Goal: Information Seeking & Learning: Learn about a topic

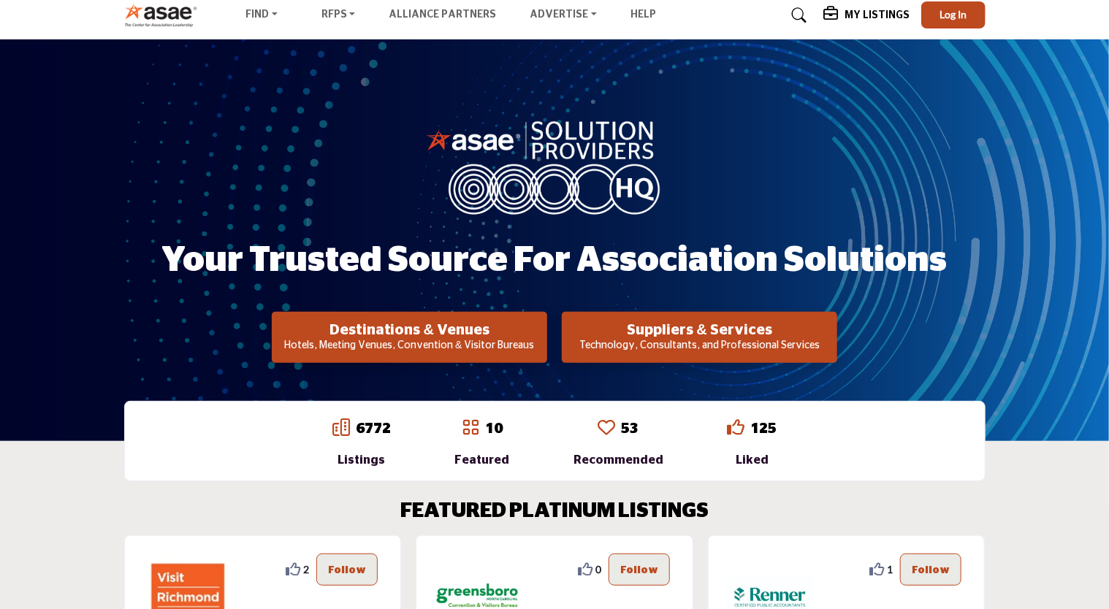
scroll to position [292, 0]
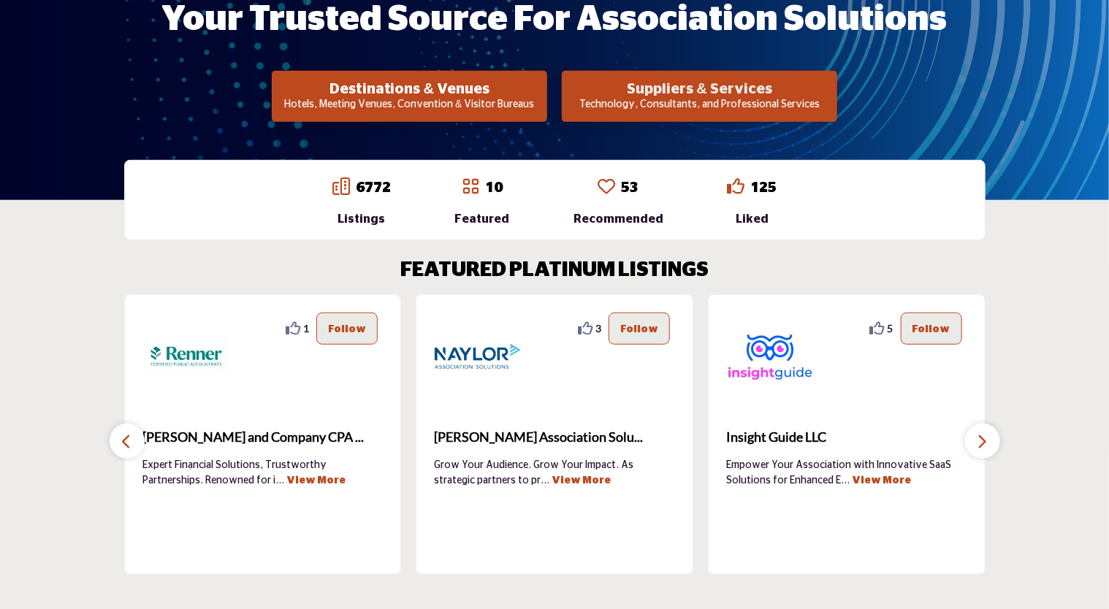
click at [543, 97] on h2 "Suppliers & Services" at bounding box center [409, 89] width 267 height 18
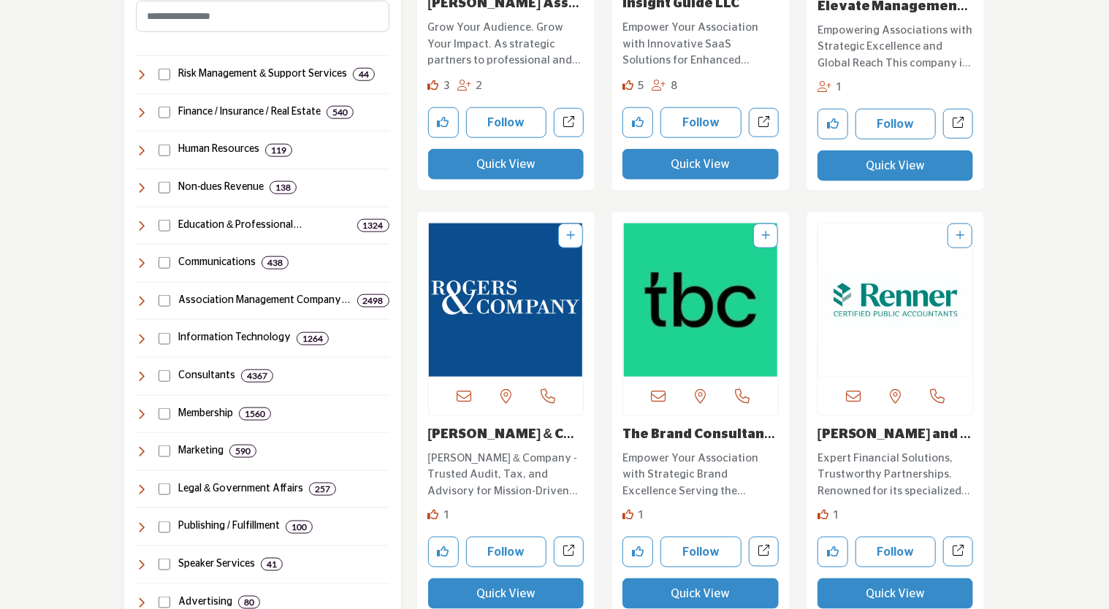
scroll to position [730, 0]
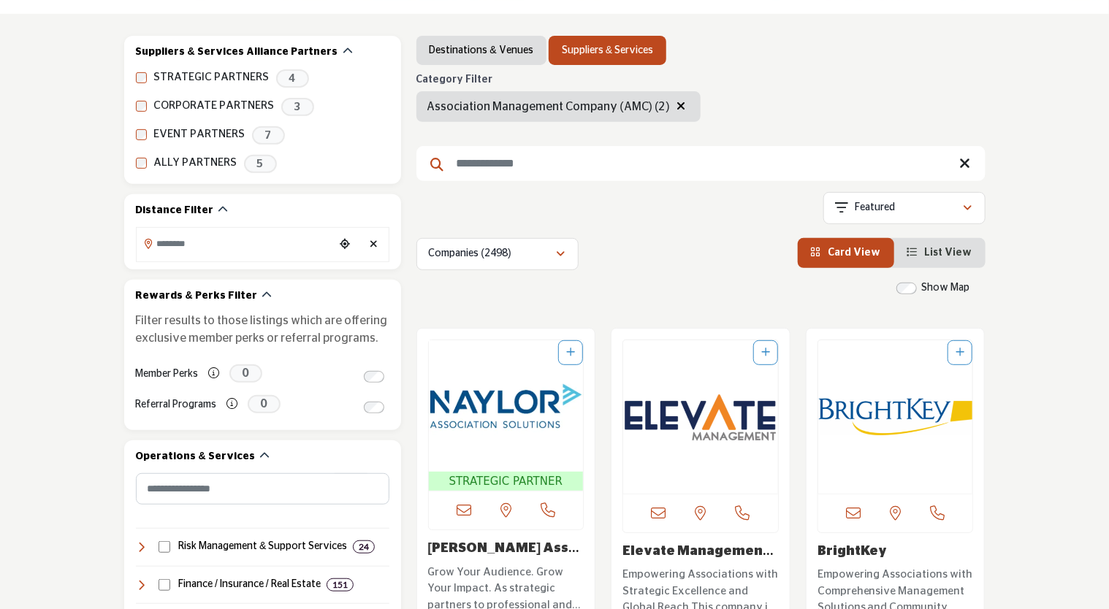
scroll to position [219, 0]
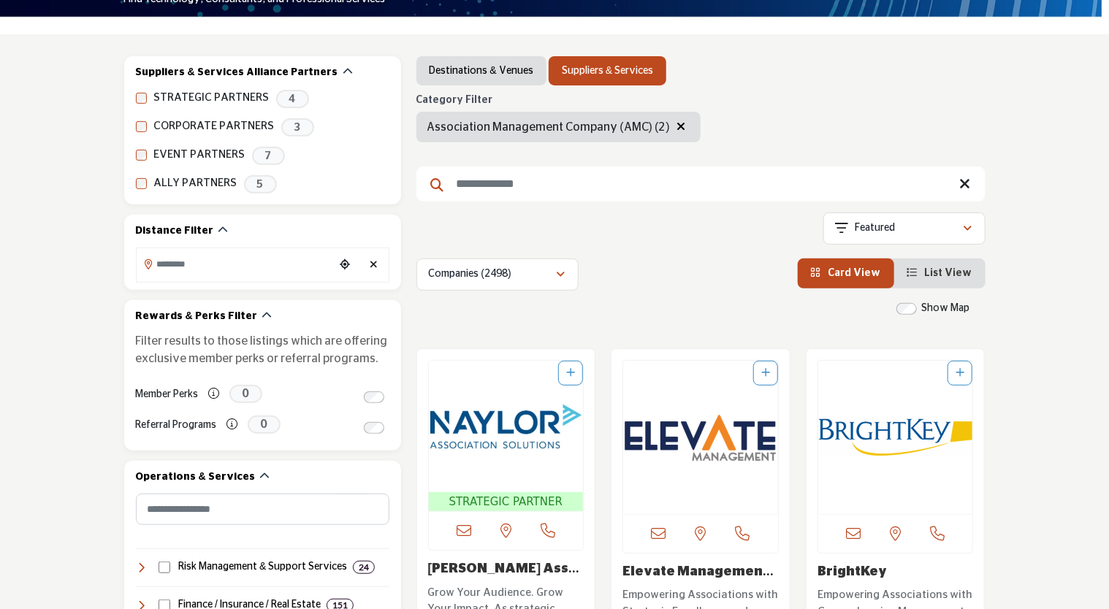
click at [678, 194] on input "Search Keyword" at bounding box center [700, 183] width 569 height 35
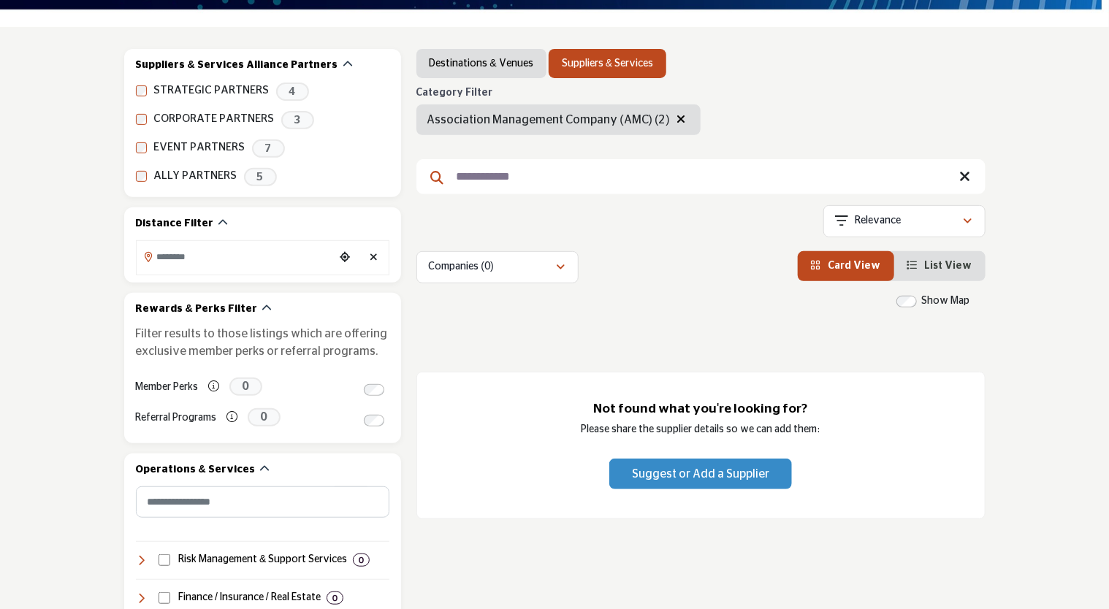
scroll to position [219, 0]
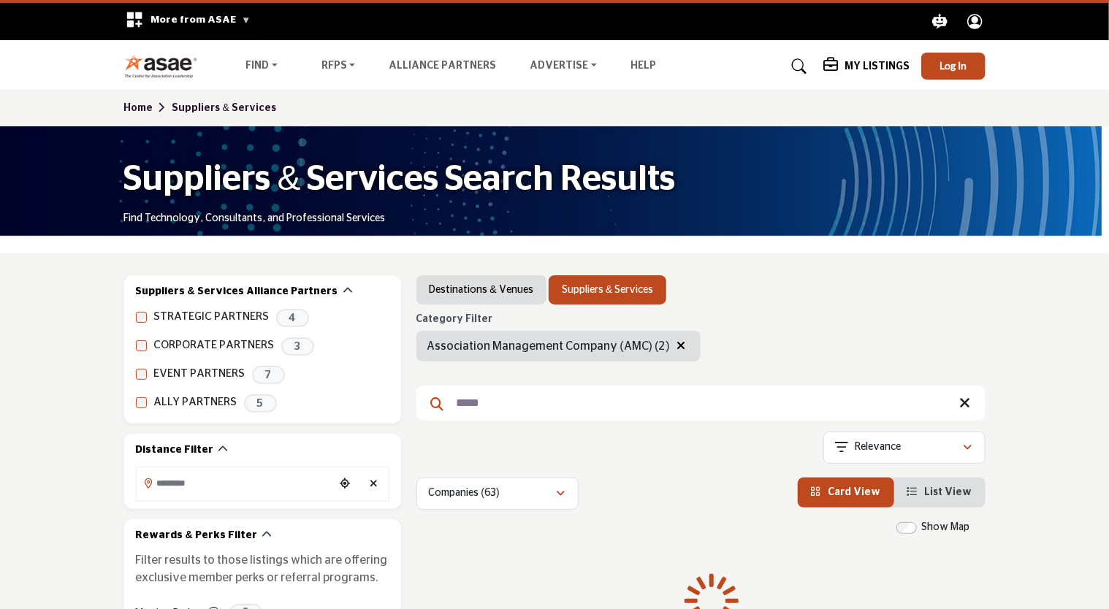
type input "*****"
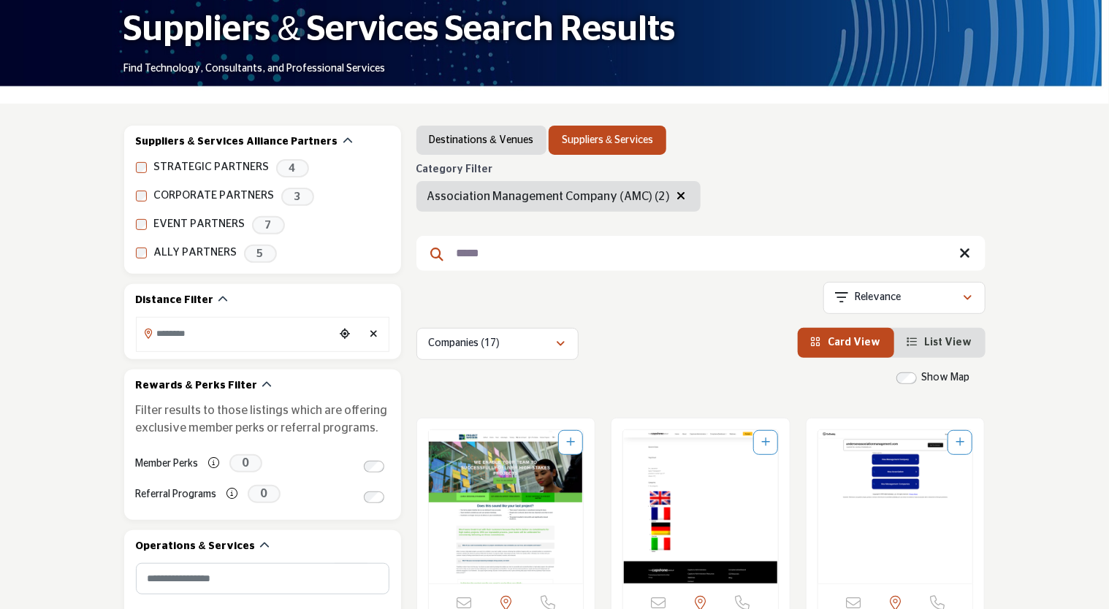
scroll to position [146, 0]
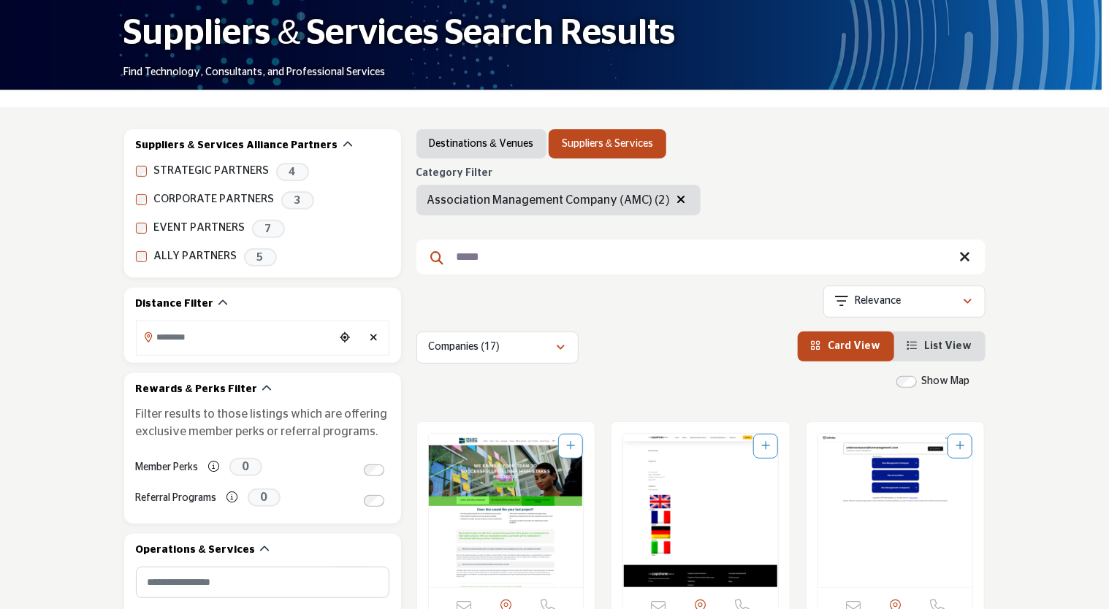
click at [967, 261] on icon at bounding box center [965, 257] width 11 height 15
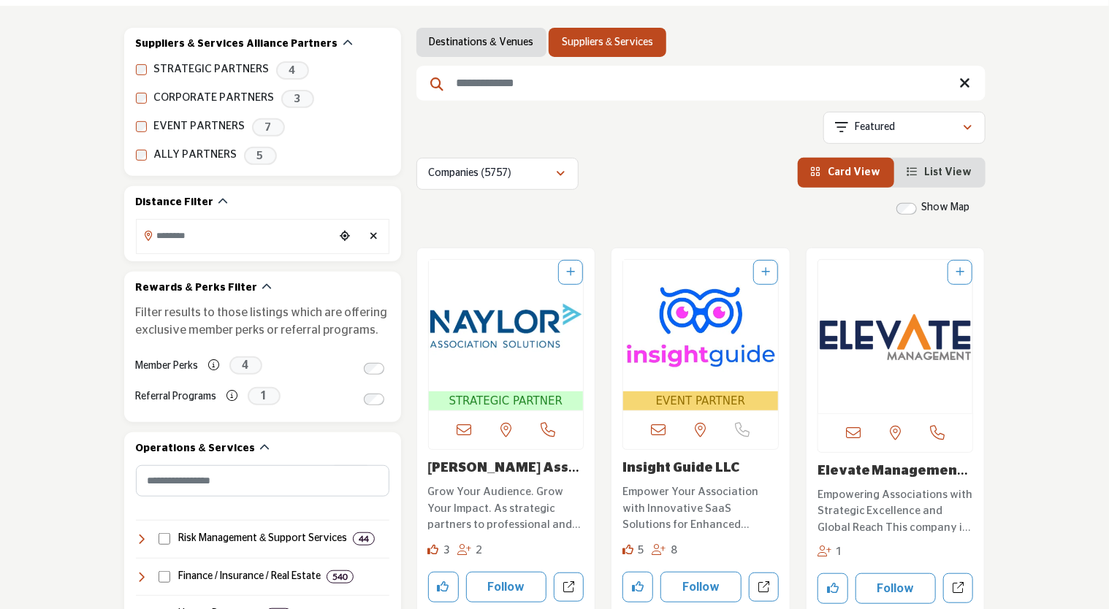
scroll to position [258, 0]
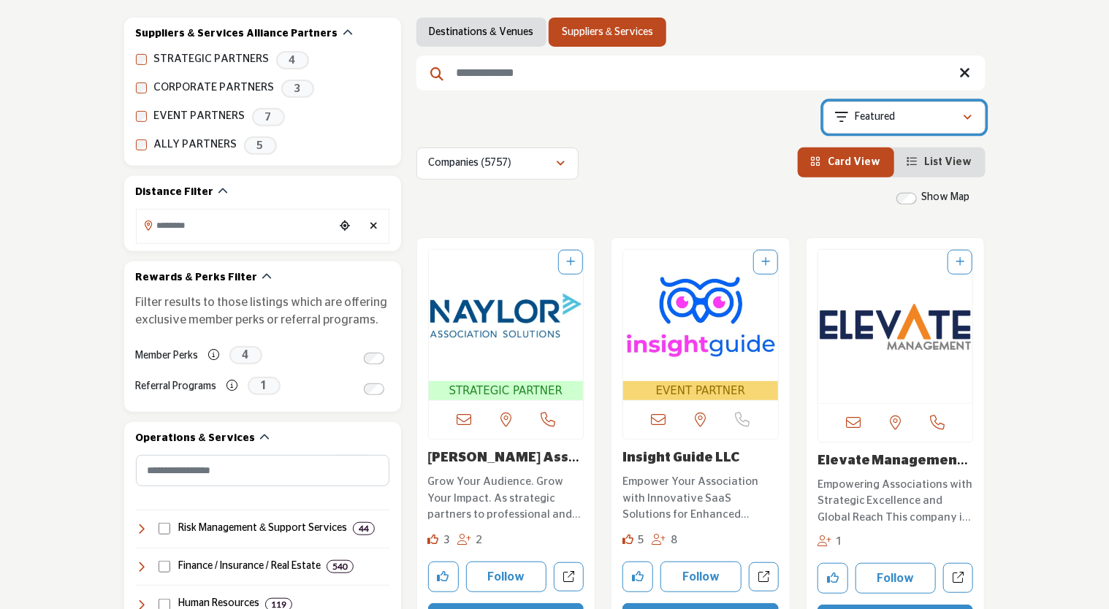
click at [958, 122] on div "Featured" at bounding box center [898, 118] width 127 height 18
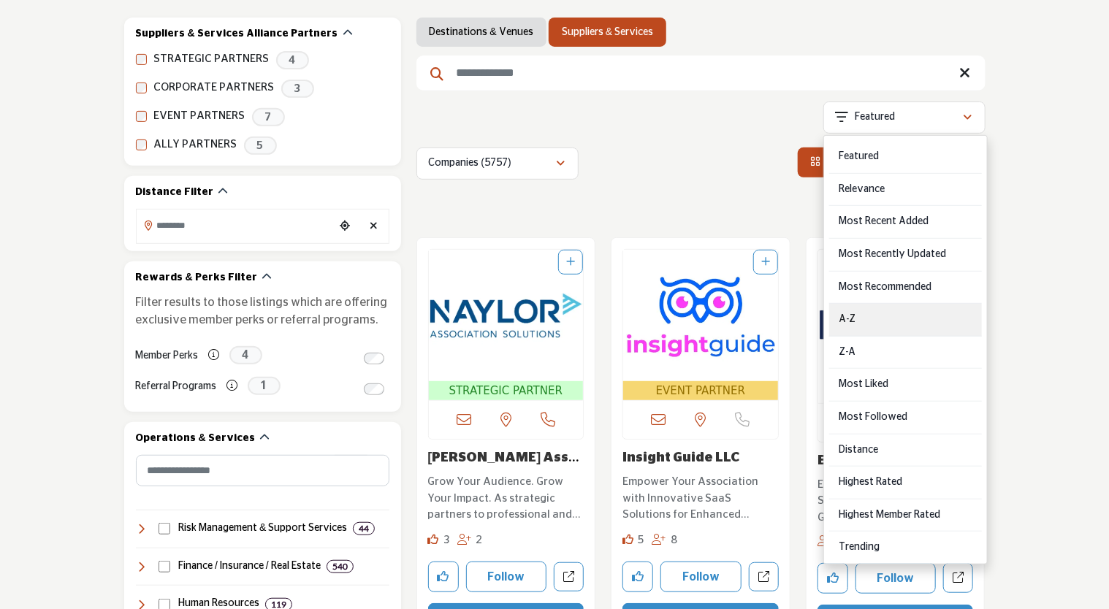
click at [873, 314] on div "A-Z" at bounding box center [905, 320] width 153 height 33
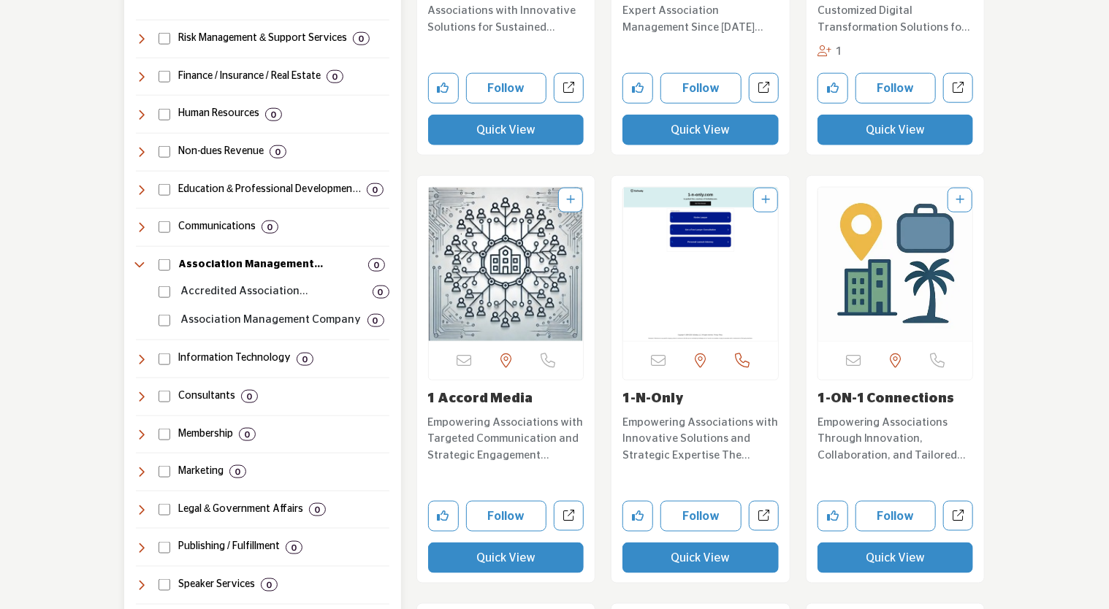
scroll to position [723, 0]
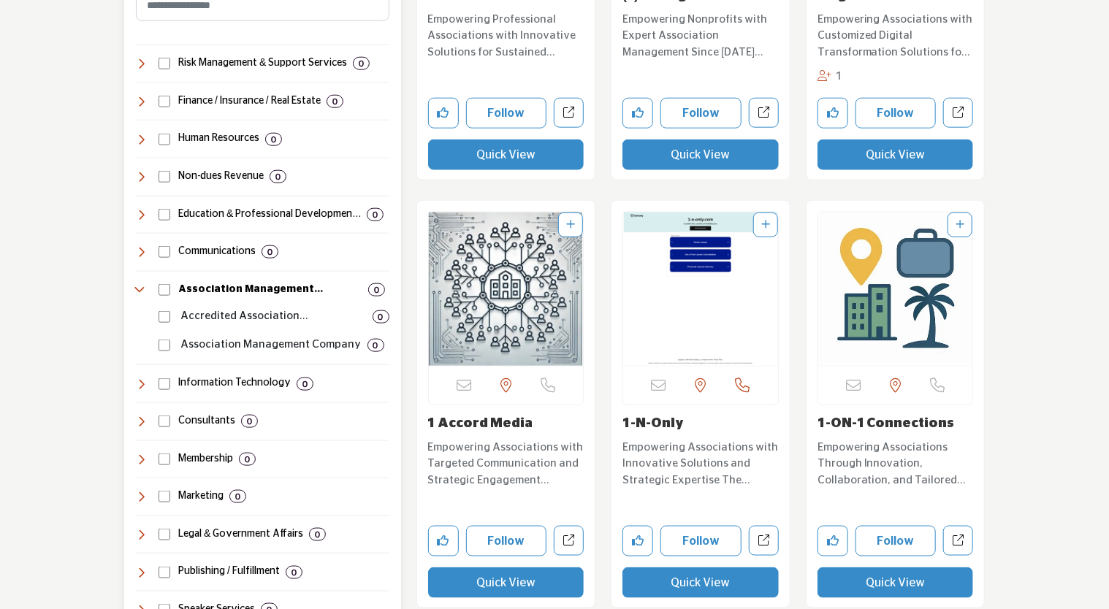
click at [170, 297] on div "Accredited Association Management C... 0" at bounding box center [271, 311] width 236 height 28
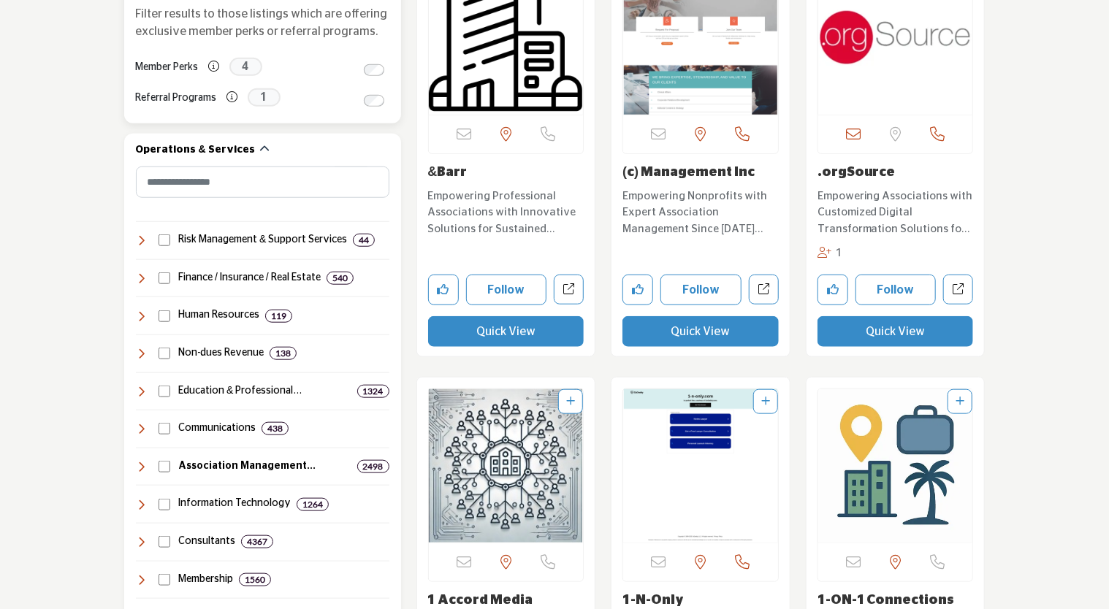
scroll to position [730, 0]
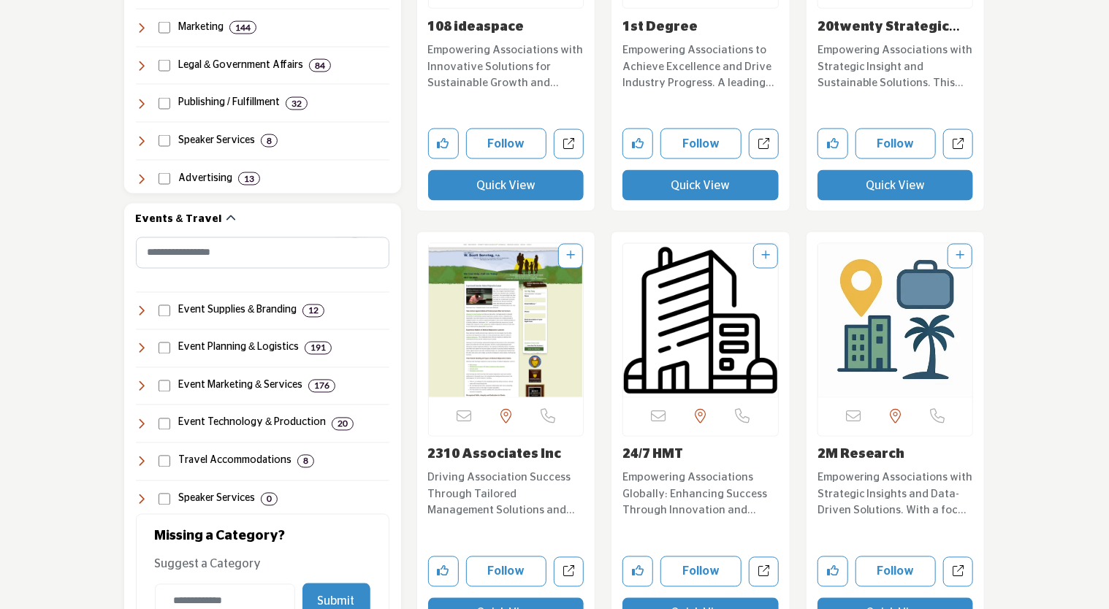
scroll to position [1314, 0]
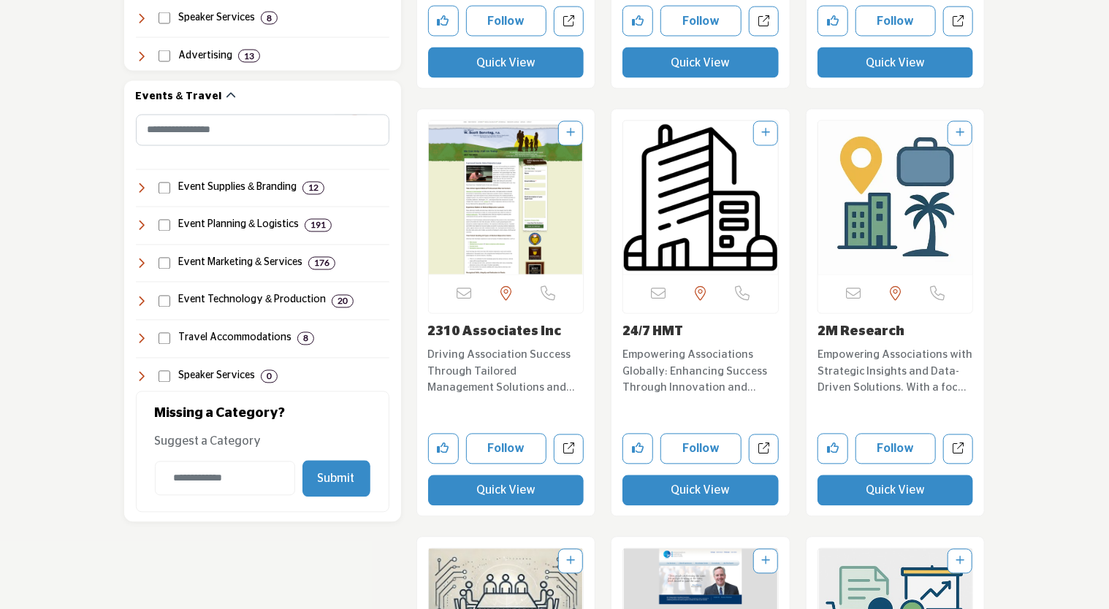
drag, startPoint x: 1110, startPoint y: 223, endPoint x: 1110, endPoint y: 264, distance: 40.2
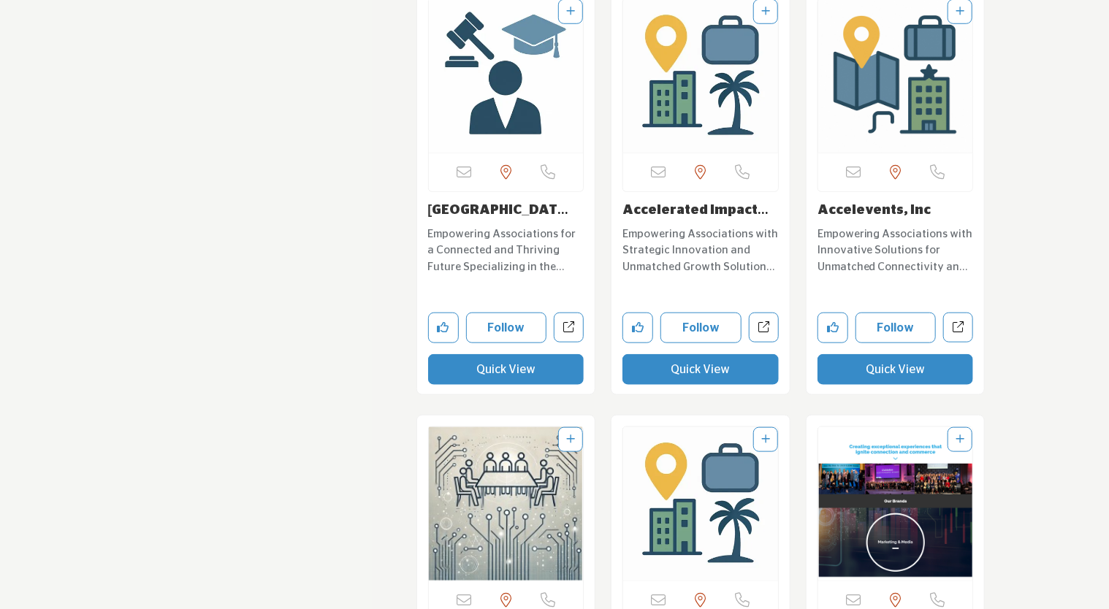
scroll to position [7191, 0]
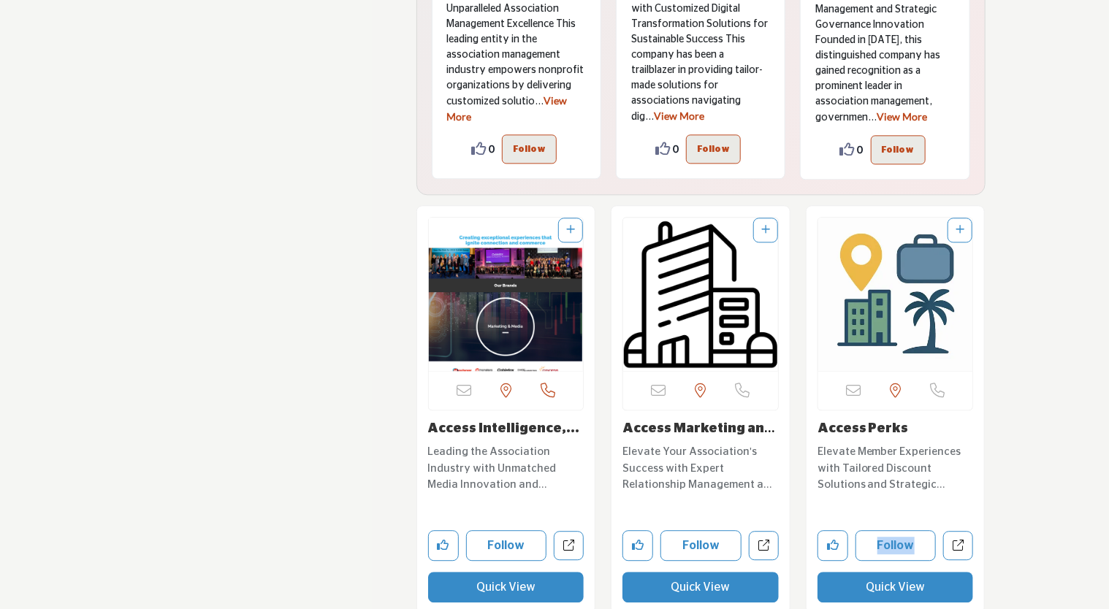
drag, startPoint x: 1106, startPoint y: 437, endPoint x: 1103, endPoint y: 523, distance: 86.2
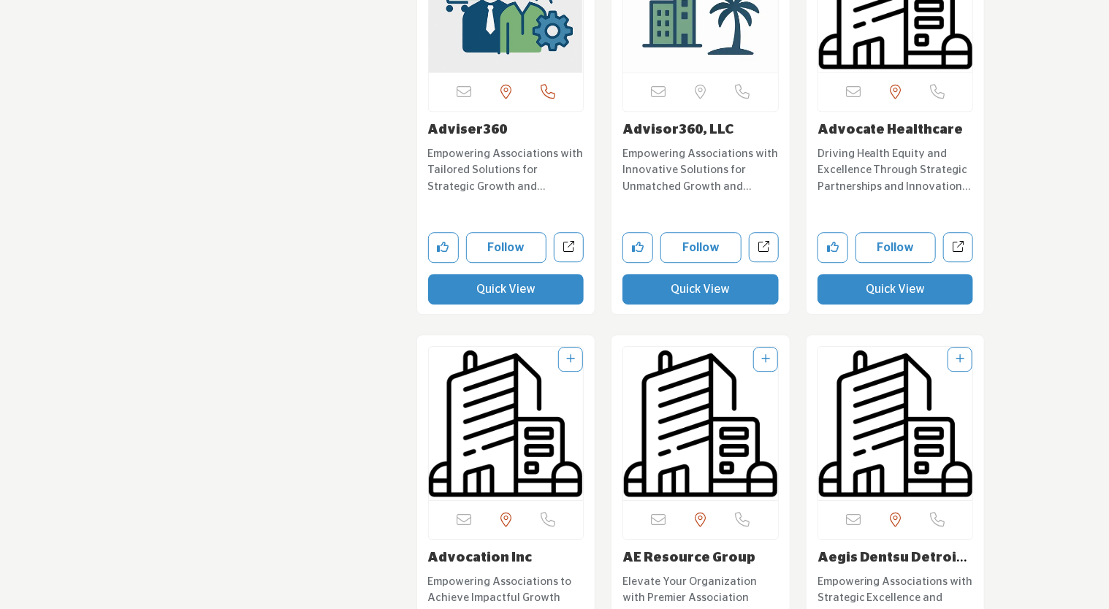
scroll to position [13734, 0]
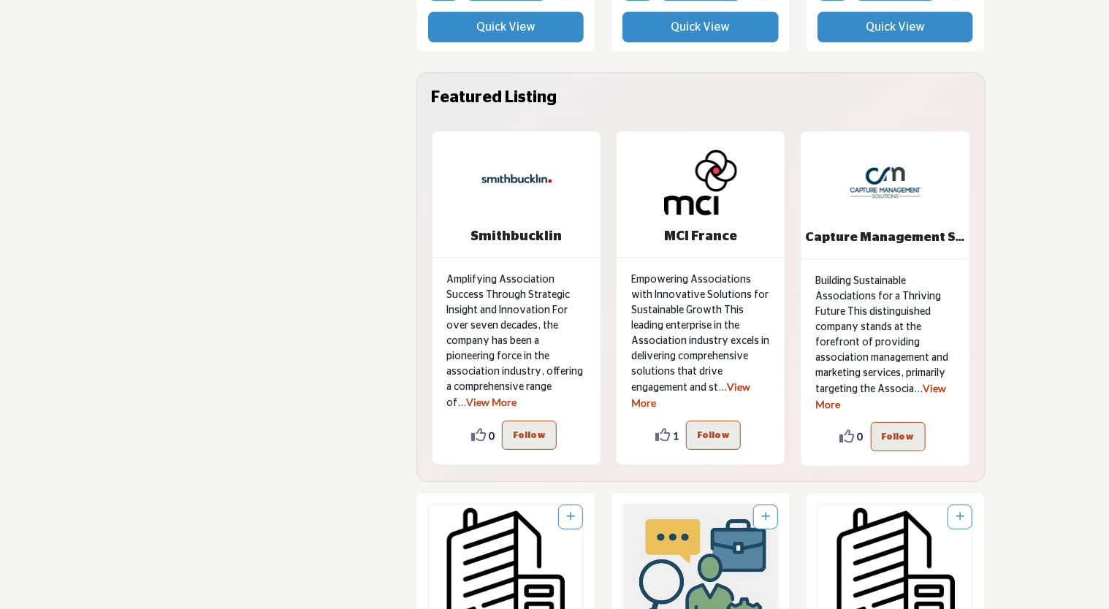
drag, startPoint x: 1107, startPoint y: 486, endPoint x: 1114, endPoint y: 537, distance: 51.5
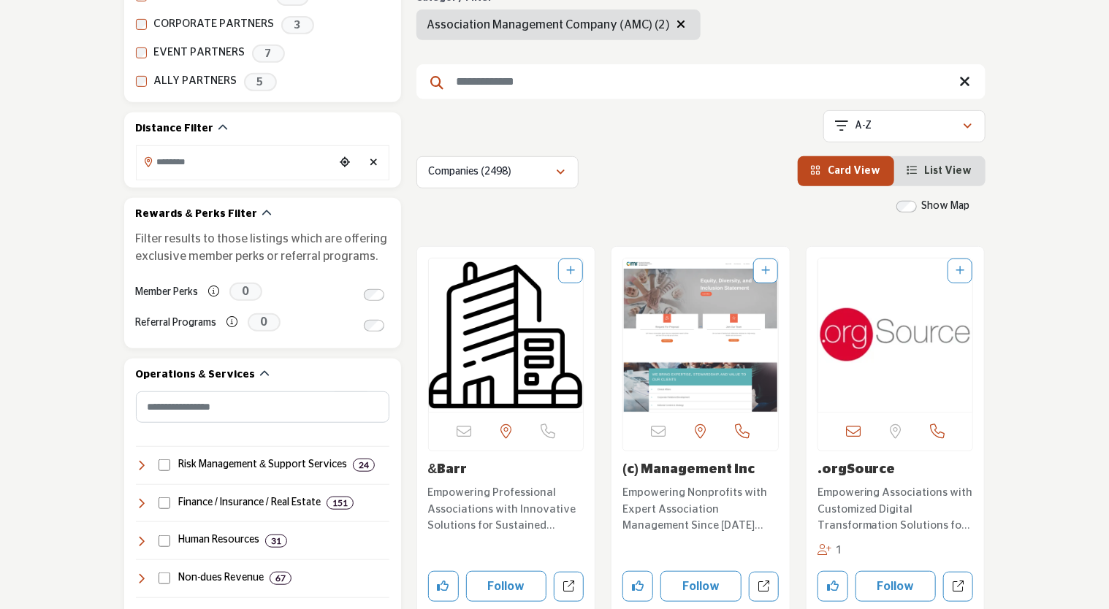
scroll to position [187, 0]
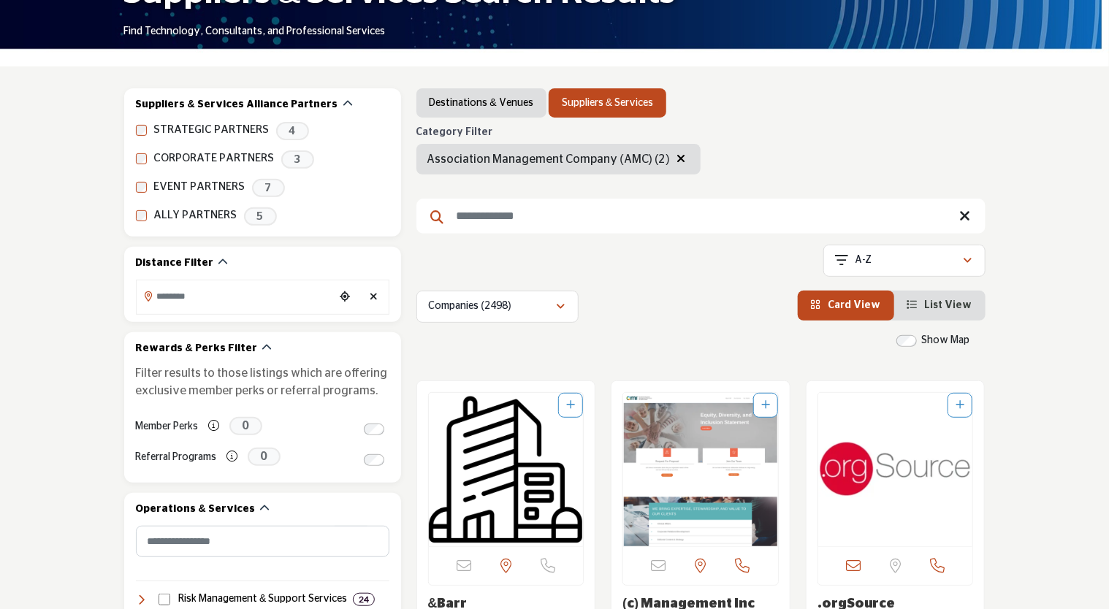
click at [935, 307] on span "List View" at bounding box center [947, 305] width 47 height 10
